Goal: Check status: Check status

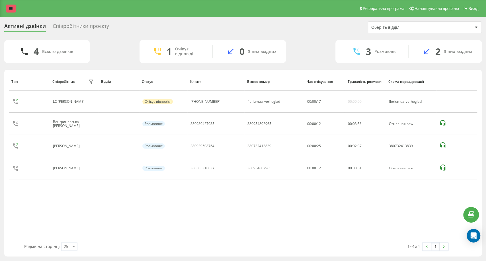
click at [8, 6] on link at bounding box center [11, 9] width 10 height 8
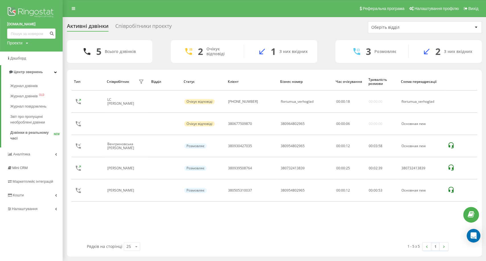
click at [293, 19] on div "Активні дзвінки Співробітники проєкту Оберіть відділ 5 Всього дзвінків 2 Очікує…" at bounding box center [243, 139] width 486 height 244
click at [74, 2] on div "Реферальна програма Налаштування профілю Вихід" at bounding box center [243, 8] width 486 height 17
drag, startPoint x: 74, startPoint y: 4, endPoint x: 90, endPoint y: 4, distance: 16.5
click at [74, 4] on div "Реферальна програма Налаштування профілю Вихід" at bounding box center [243, 8] width 486 height 17
click at [74, 11] on link at bounding box center [73, 9] width 10 height 8
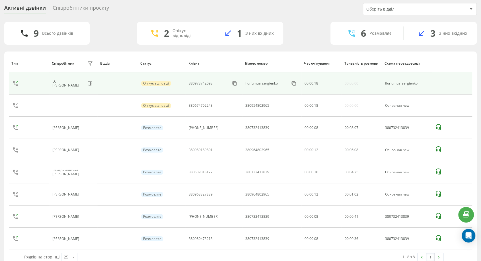
scroll to position [28, 0]
